Goal: Task Accomplishment & Management: Complete application form

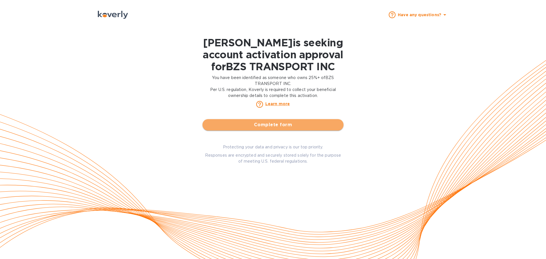
click at [260, 125] on span "Complete form" at bounding box center [273, 124] width 132 height 7
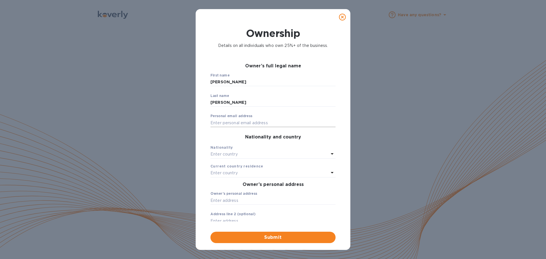
click at [218, 125] on input "text" at bounding box center [272, 123] width 125 height 9
type input "[EMAIL_ADDRESS][DOMAIN_NAME]"
click at [237, 156] on p "Enter country" at bounding box center [223, 154] width 27 height 6
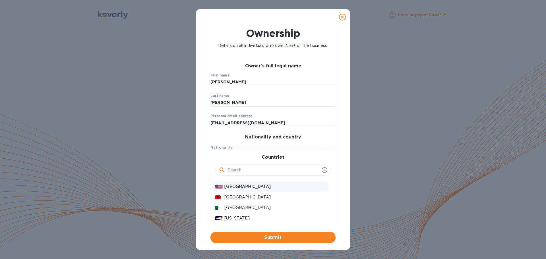
click at [239, 187] on p "[GEOGRAPHIC_DATA]" at bounding box center [275, 187] width 102 height 6
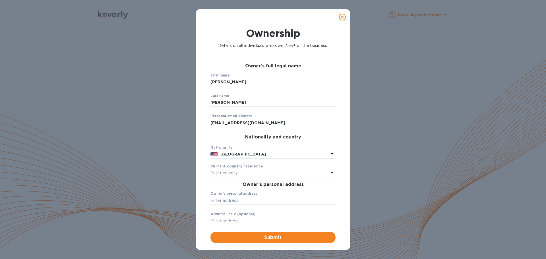
click at [232, 174] on p "Enter country" at bounding box center [223, 173] width 27 height 6
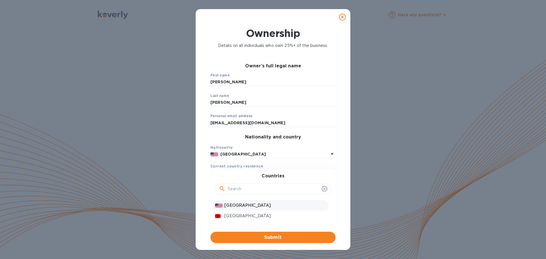
click at [233, 202] on div "[GEOGRAPHIC_DATA]" at bounding box center [275, 205] width 104 height 8
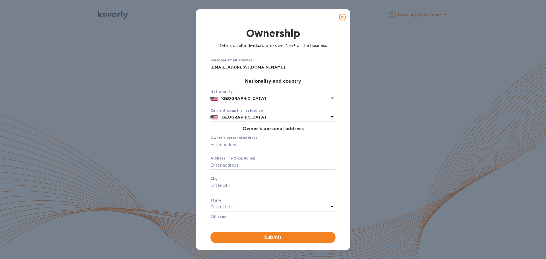
scroll to position [57, 0]
click at [236, 144] on input "text" at bounding box center [272, 143] width 125 height 9
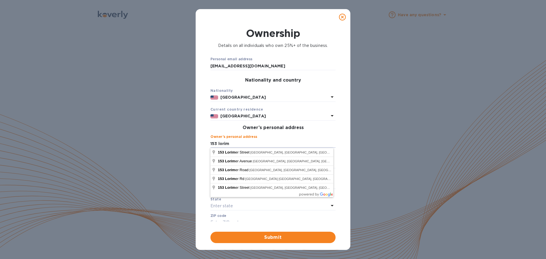
type input "[STREET_ADDRESS]"
type input "11206"
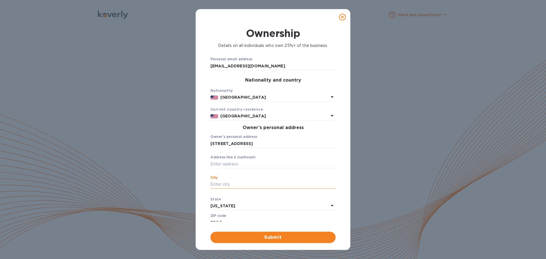
click at [222, 186] on input "text" at bounding box center [272, 184] width 125 height 9
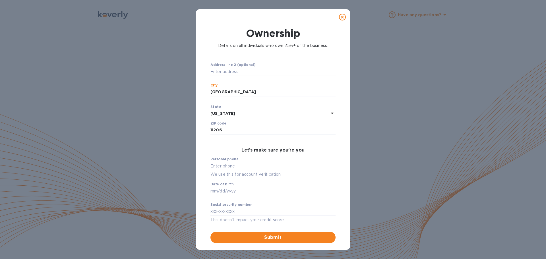
scroll to position [151, 0]
type input "[GEOGRAPHIC_DATA]"
click at [229, 165] on input "text" at bounding box center [272, 164] width 125 height 9
type input "***22"
click at [219, 189] on input "text" at bounding box center [272, 189] width 125 height 9
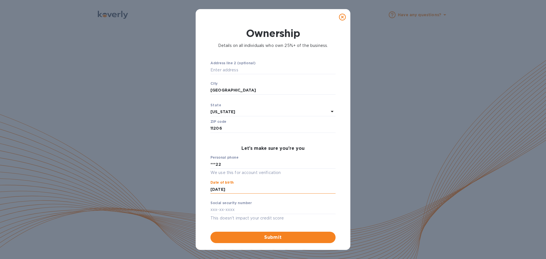
click at [220, 189] on input "[DATE]" at bounding box center [272, 189] width 125 height 9
click at [242, 189] on input "09/61/97" at bounding box center [272, 189] width 125 height 9
type input "***75"
click at [223, 210] on input "text" at bounding box center [272, 210] width 125 height 9
type input "***47"
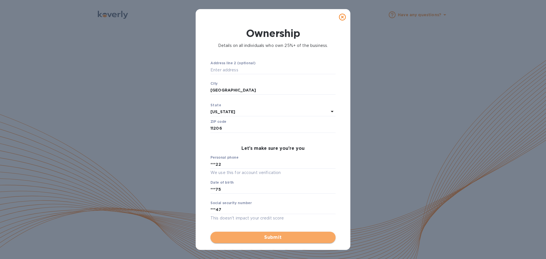
click at [245, 238] on span "Submit" at bounding box center [273, 237] width 116 height 7
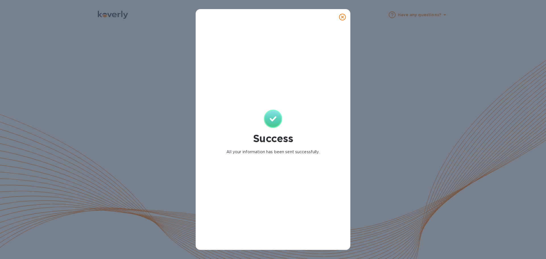
click at [344, 20] on icon at bounding box center [342, 17] width 7 height 7
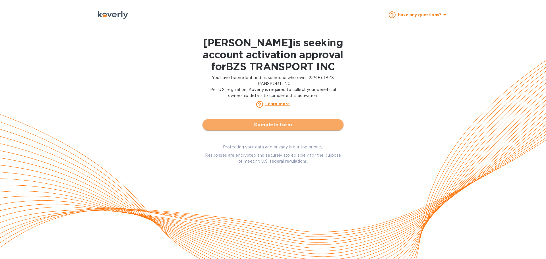
click at [264, 125] on span "Complete form" at bounding box center [273, 124] width 132 height 7
